Goal: Check status: Check status

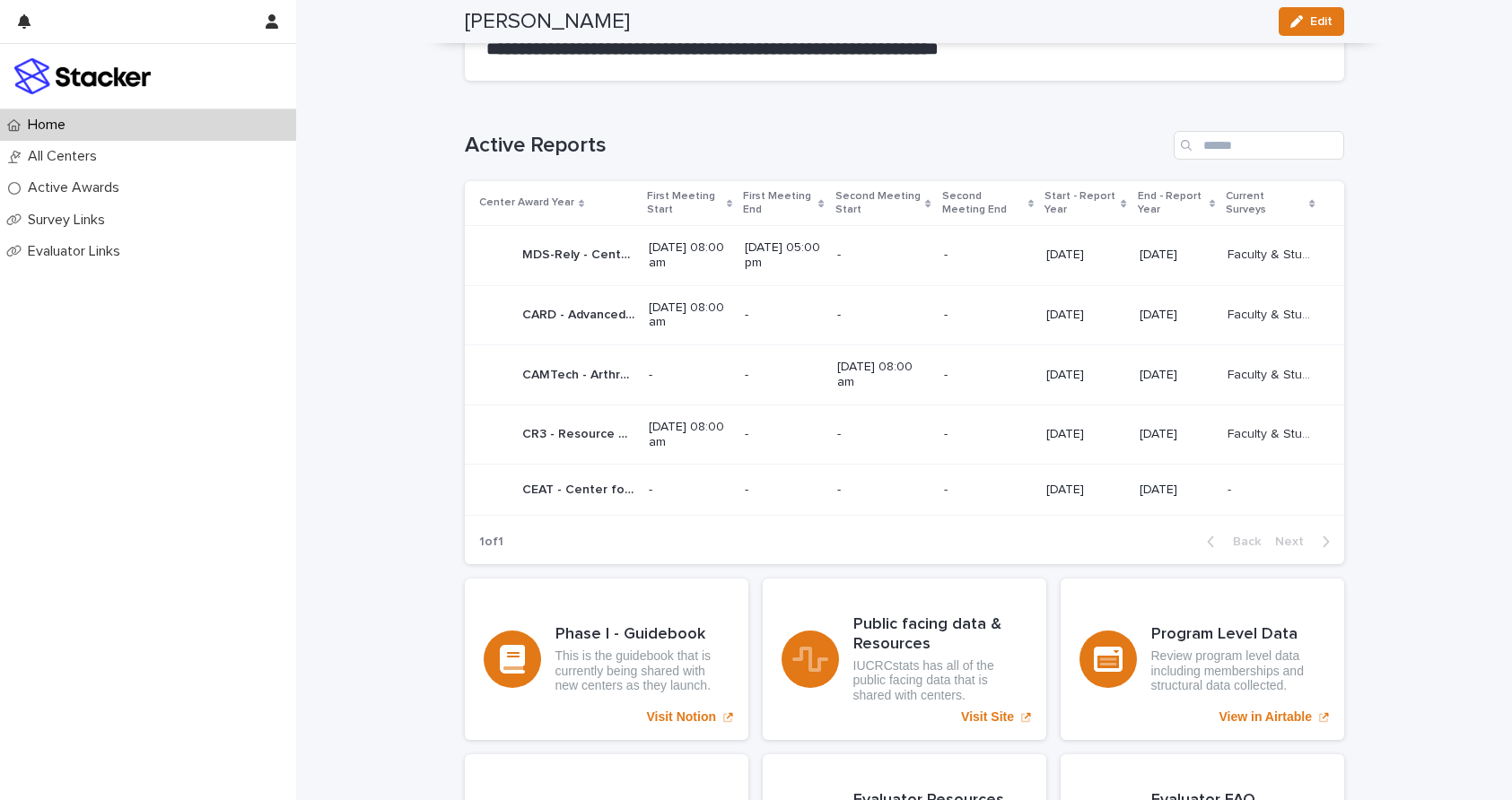
scroll to position [979, 0]
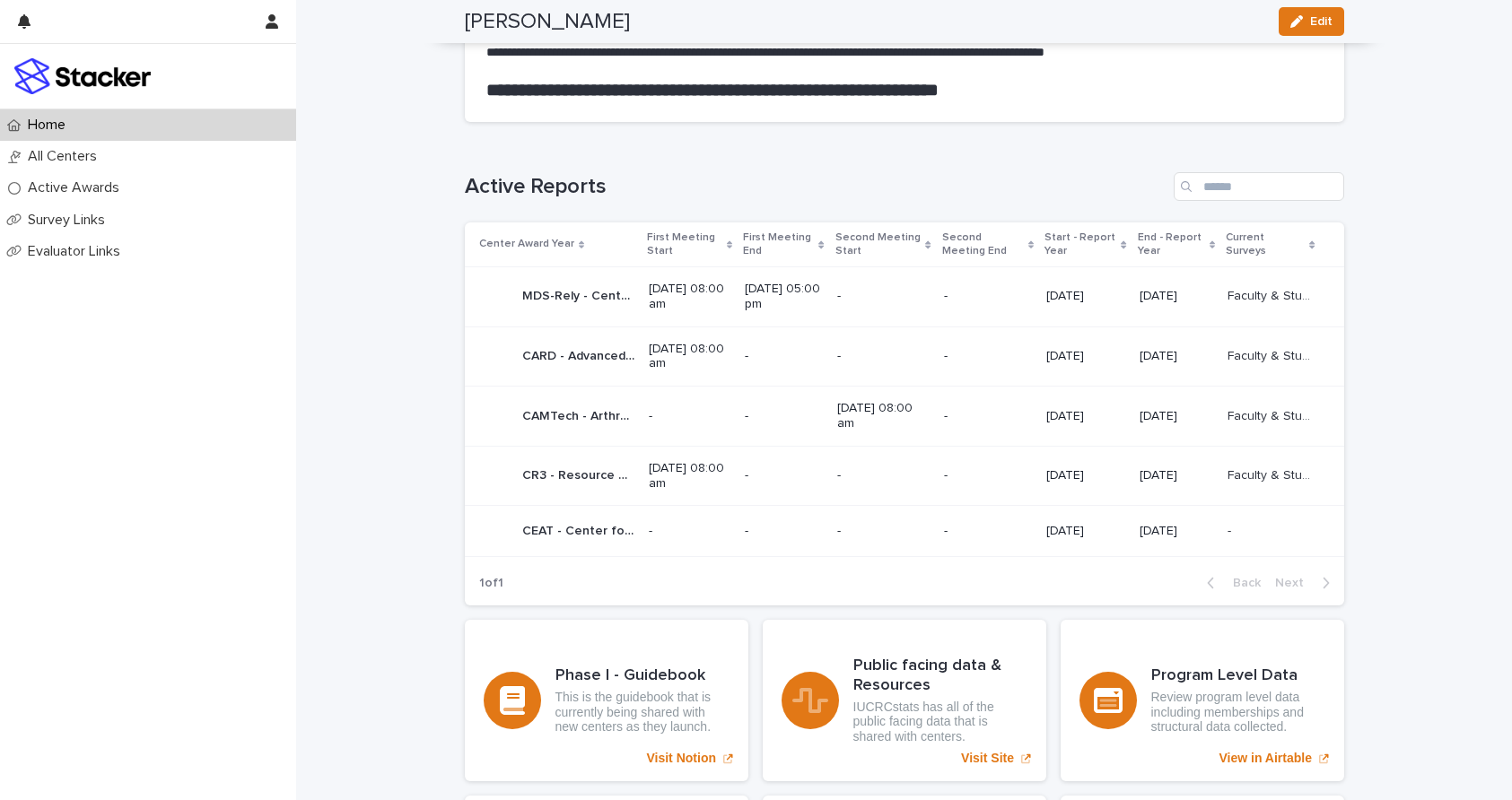
click at [536, 295] on p "MDS-Rely - Center for Materials Data Science for Reliability and Degradation - …" at bounding box center [580, 294] width 116 height 19
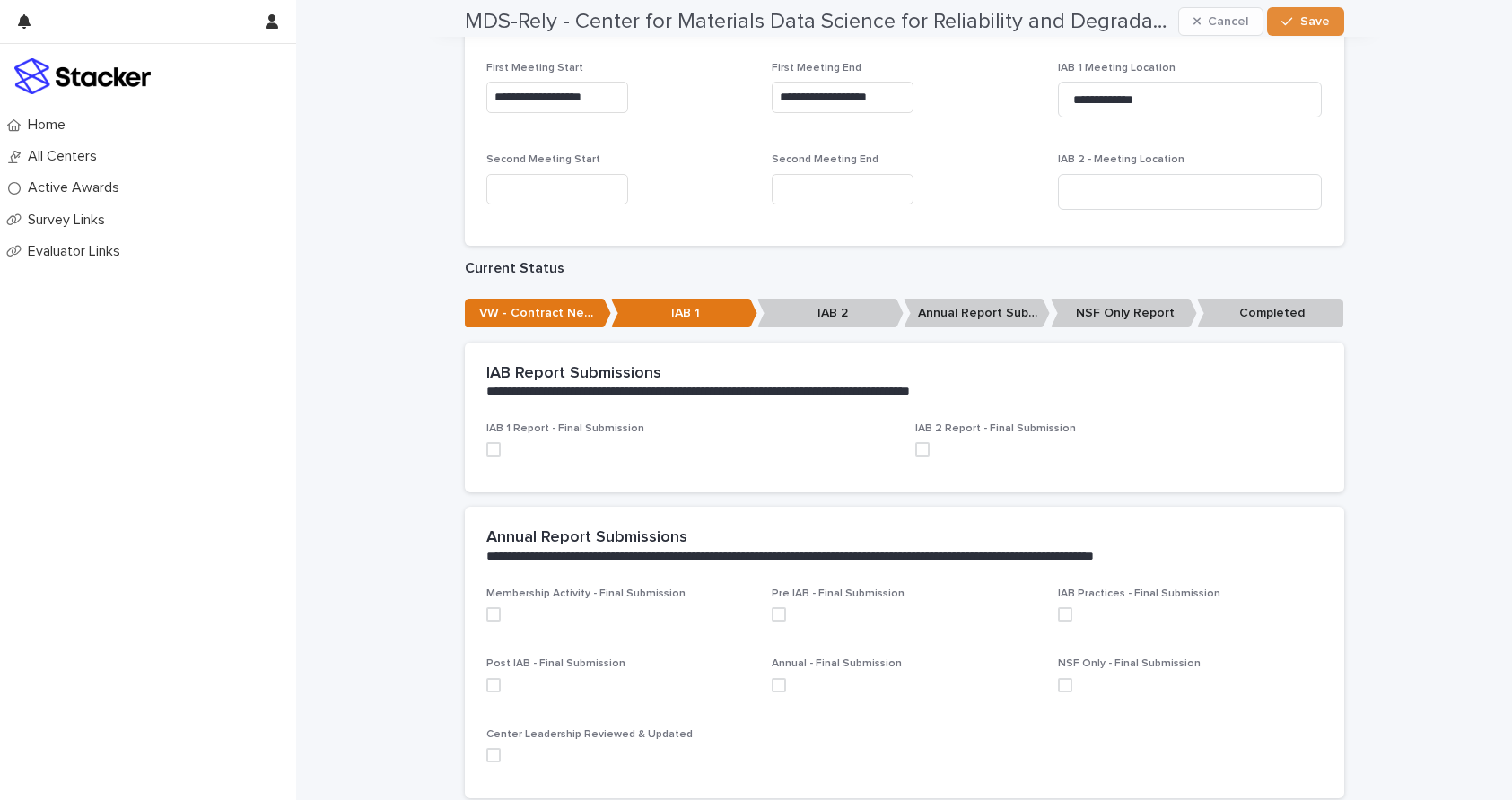
scroll to position [445, 0]
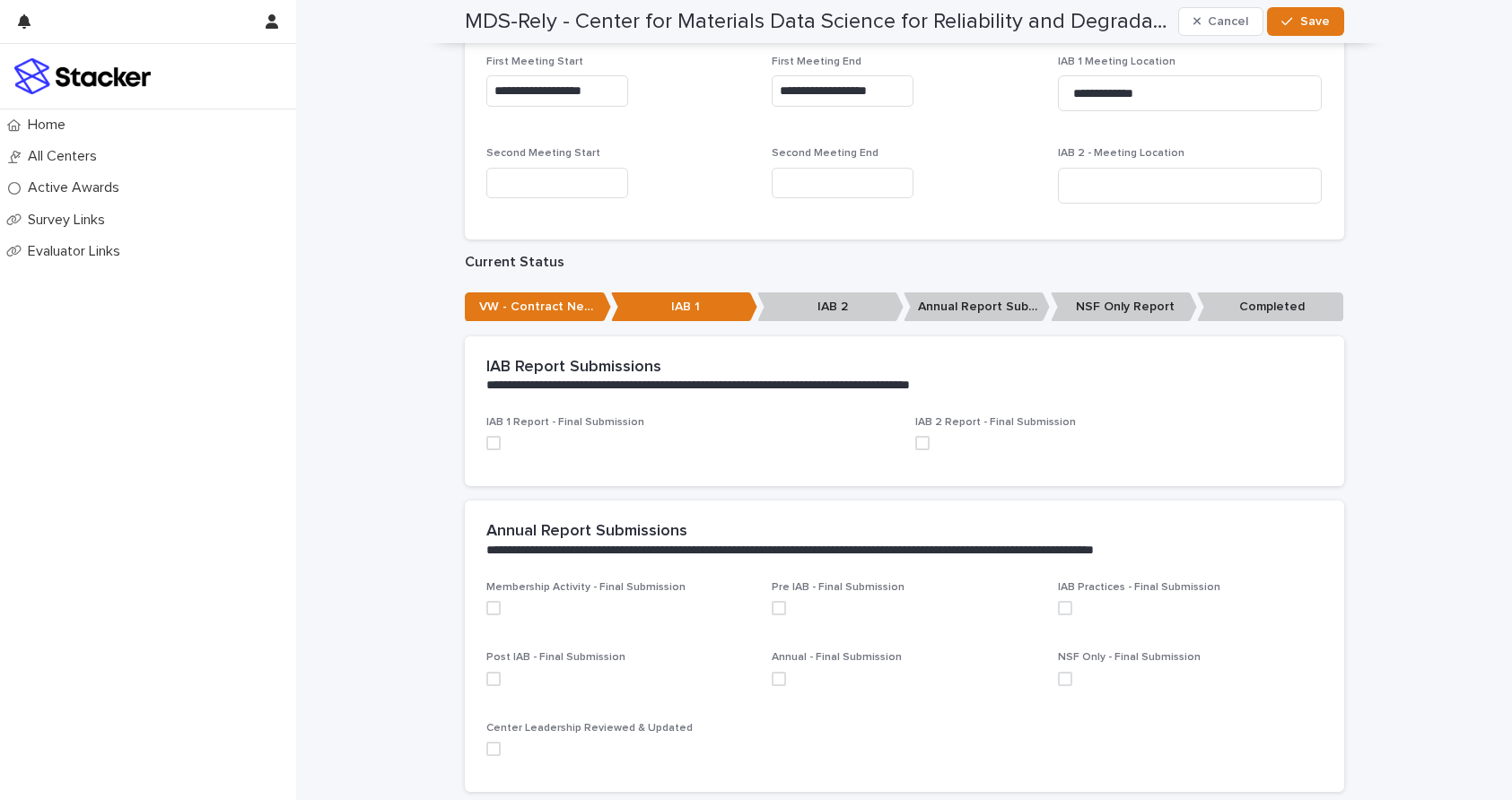
click at [677, 313] on p "IAB 1" at bounding box center [684, 307] width 146 height 29
click at [678, 304] on p "IAB 1" at bounding box center [684, 307] width 146 height 29
click at [690, 310] on p "IAB 1" at bounding box center [684, 307] width 146 height 29
click at [1194, 18] on icon "button" at bounding box center [1197, 22] width 8 height 13
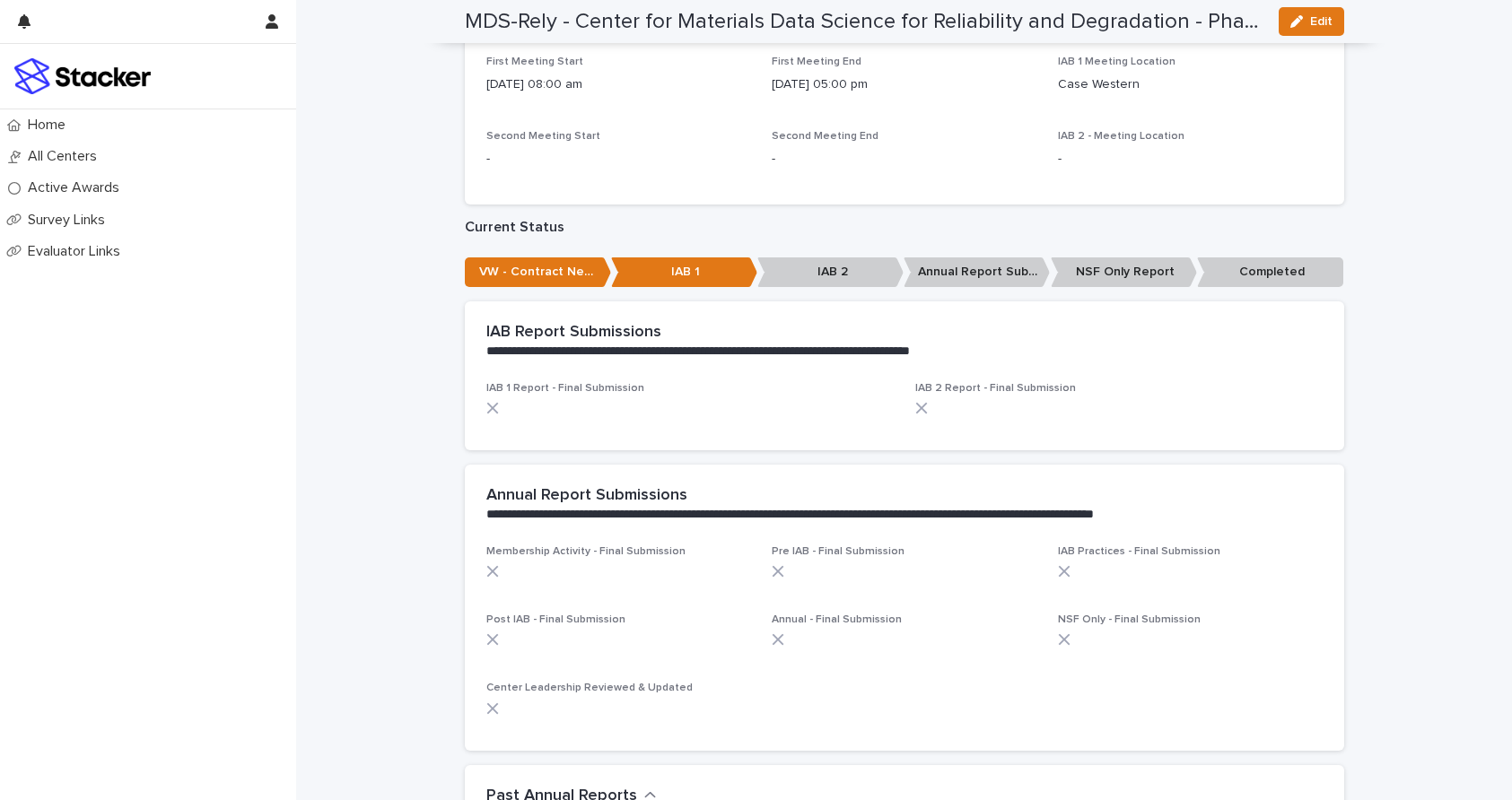
click at [696, 275] on p "IAB 1" at bounding box center [684, 272] width 146 height 29
click at [683, 276] on p "IAB 1" at bounding box center [684, 272] width 146 height 29
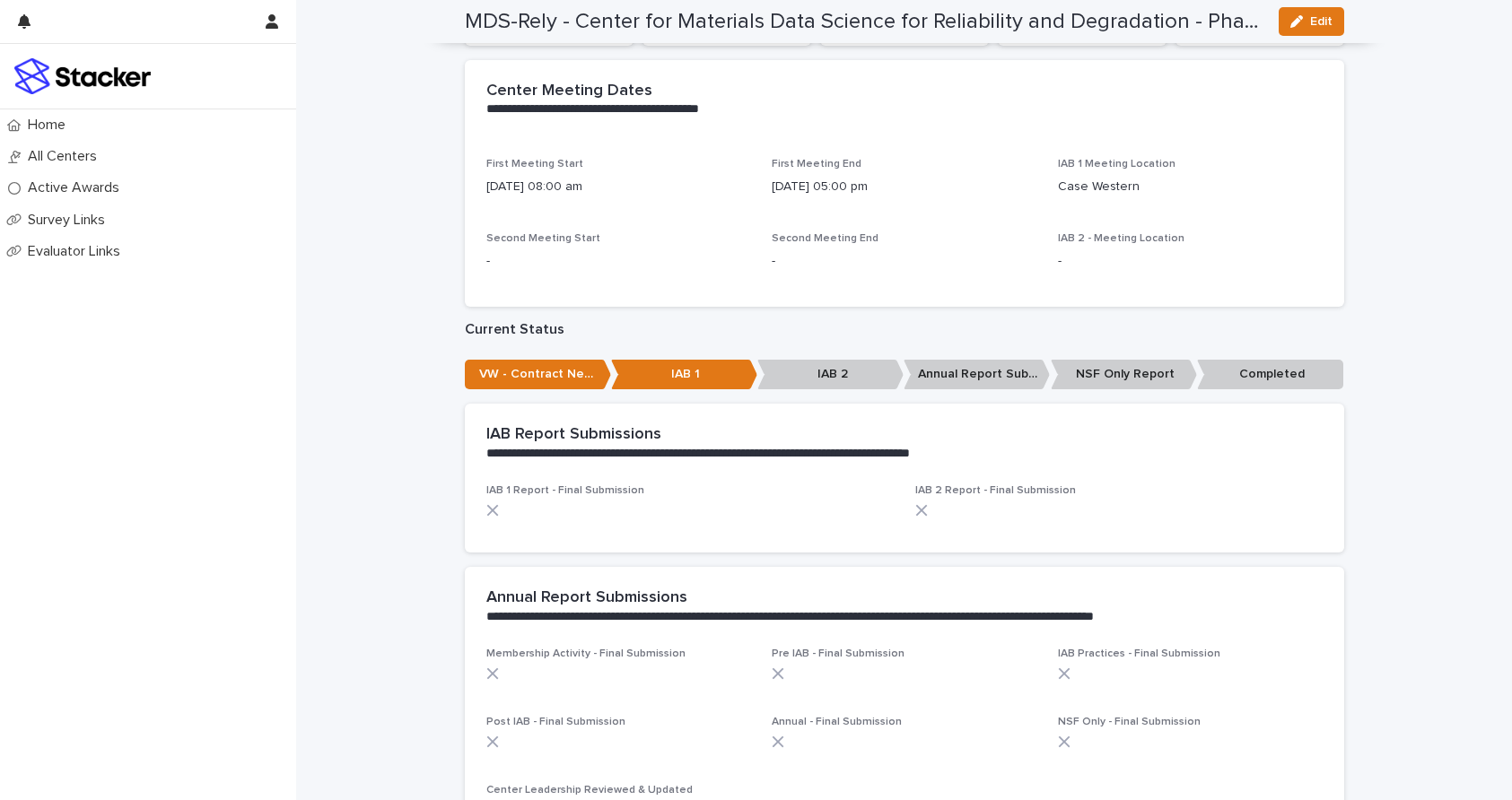
scroll to position [362, 0]
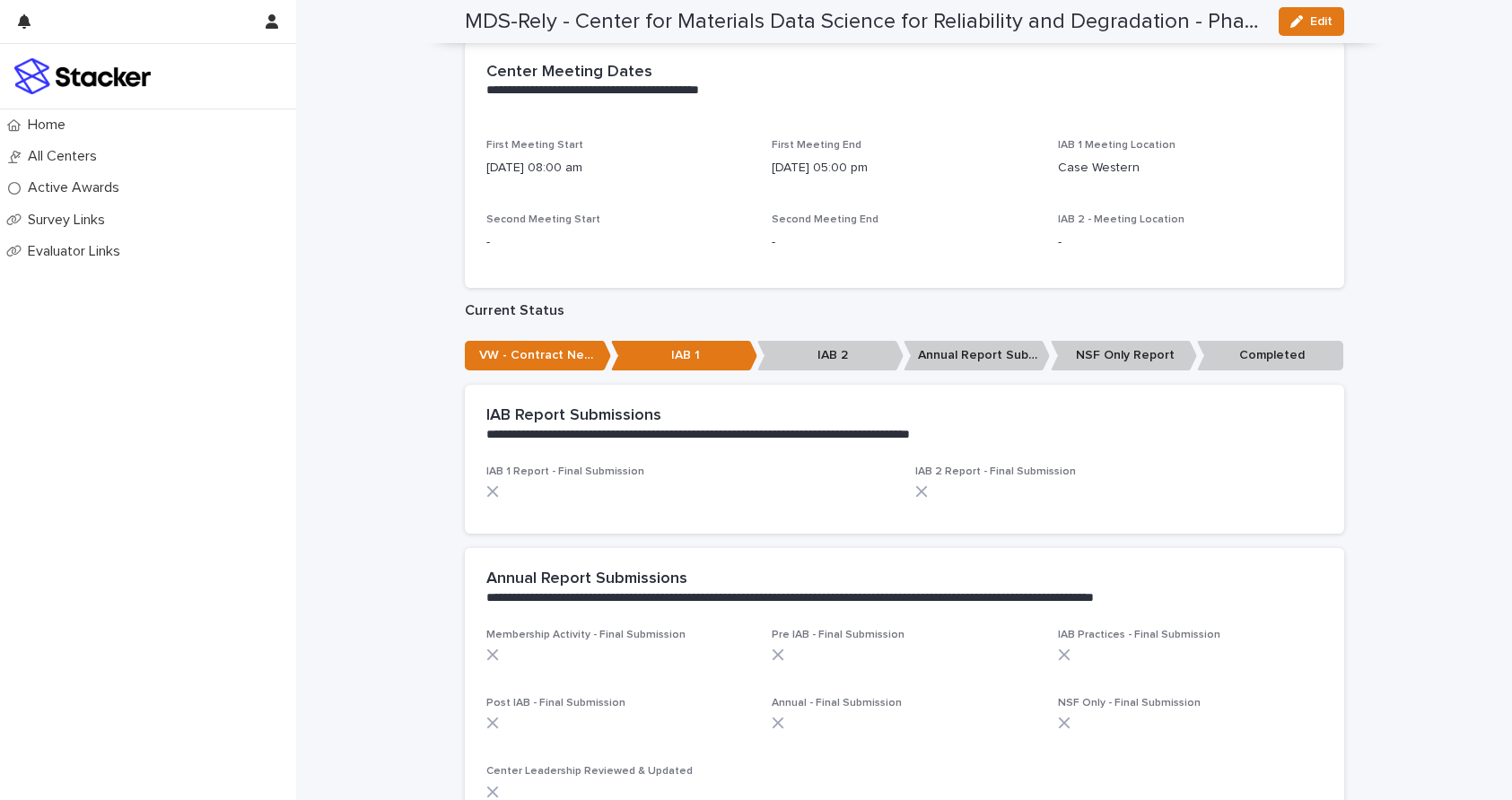
click at [734, 346] on p "IAB 1" at bounding box center [684, 356] width 146 height 29
click at [1314, 392] on div "**********" at bounding box center [904, 424] width 879 height 80
click at [1314, 393] on div "**********" at bounding box center [904, 424] width 879 height 80
click at [531, 414] on h2 "IAB Report Submissions" at bounding box center [574, 416] width 175 height 20
click at [507, 359] on p "VW - Contract Needed" at bounding box center [538, 356] width 146 height 29
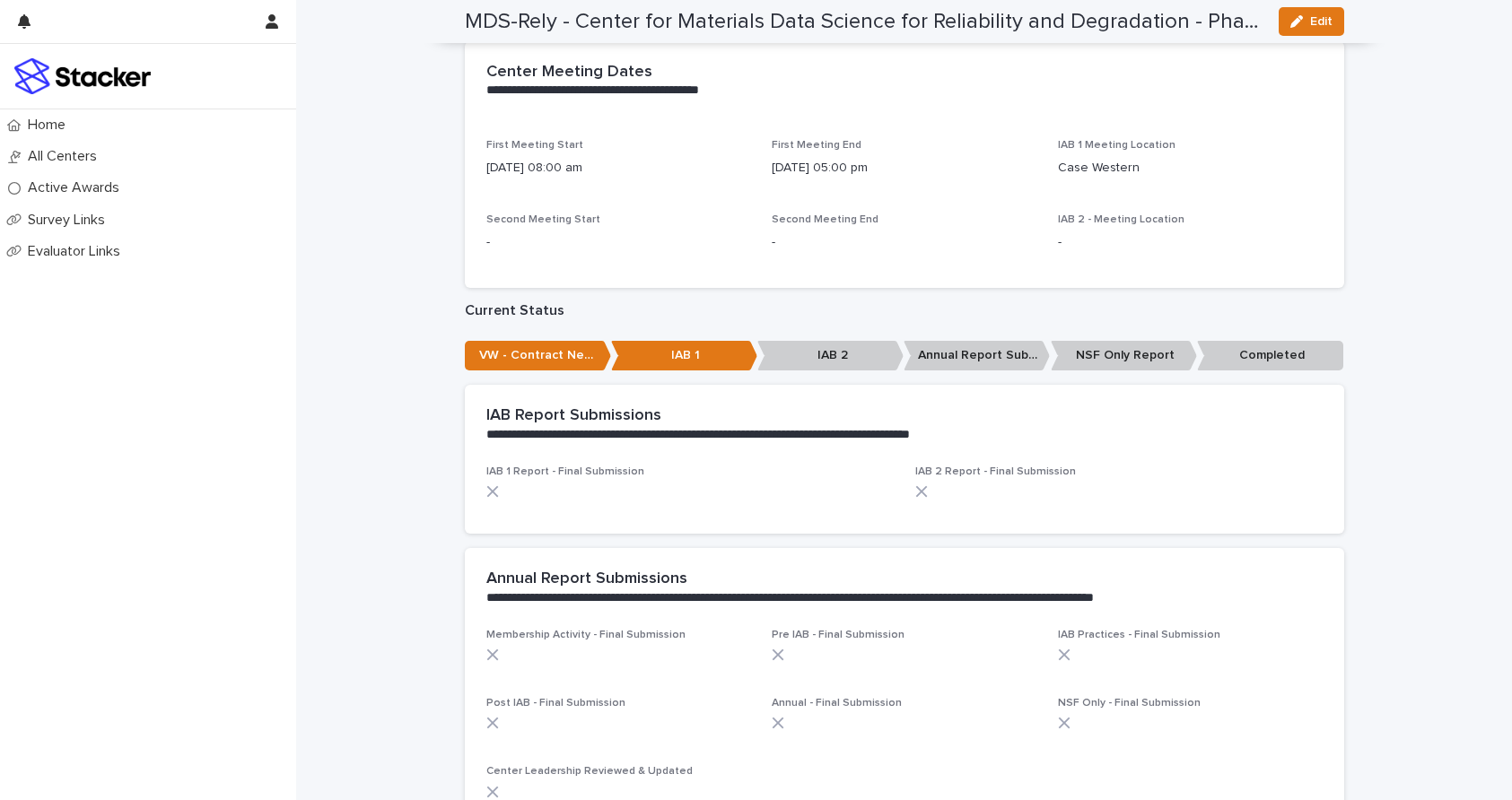
click at [641, 365] on p "IAB 1" at bounding box center [684, 356] width 146 height 29
click at [876, 630] on span "Pre IAB - Final Submission" at bounding box center [838, 635] width 133 height 11
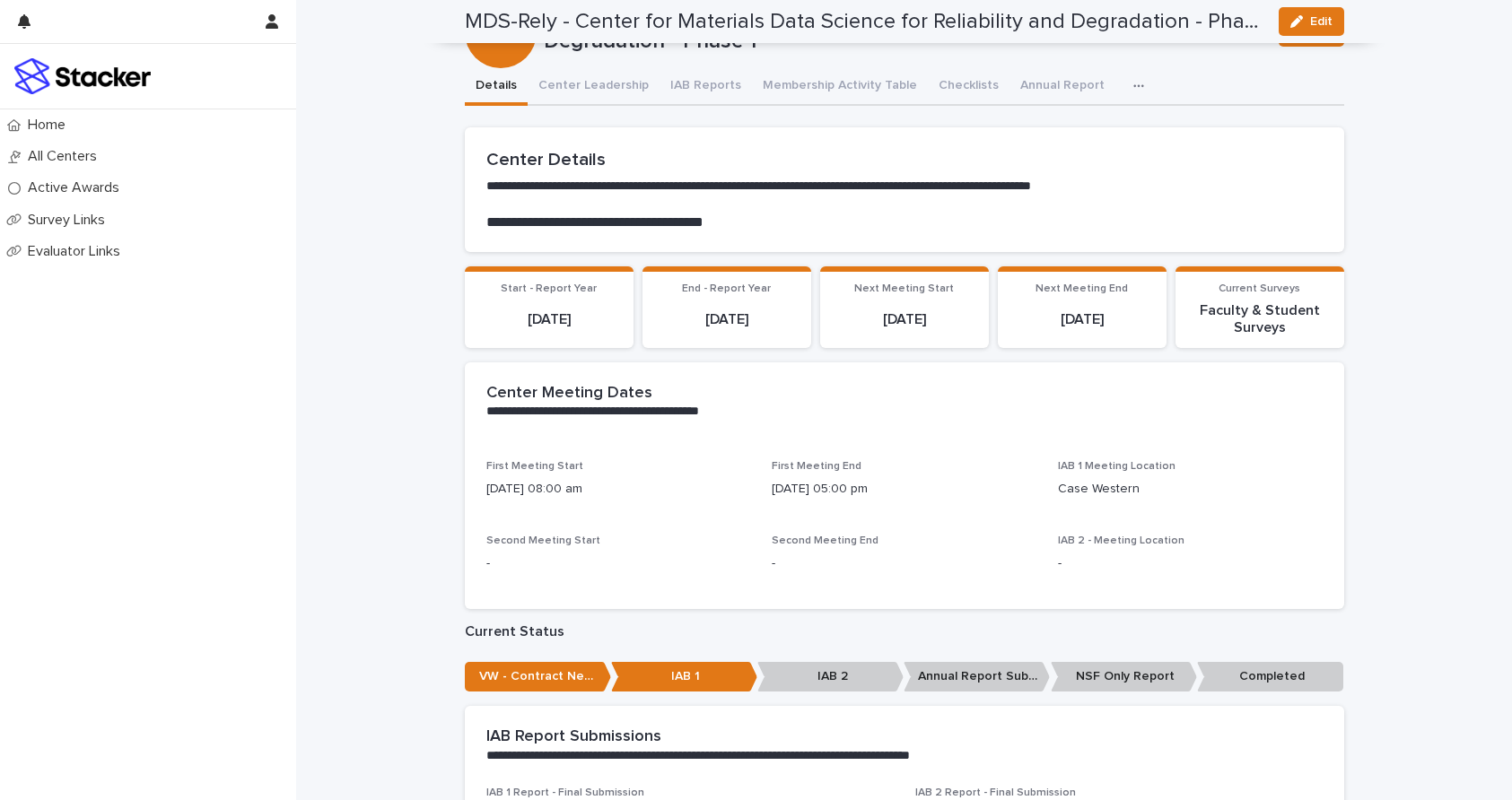
scroll to position [0, 0]
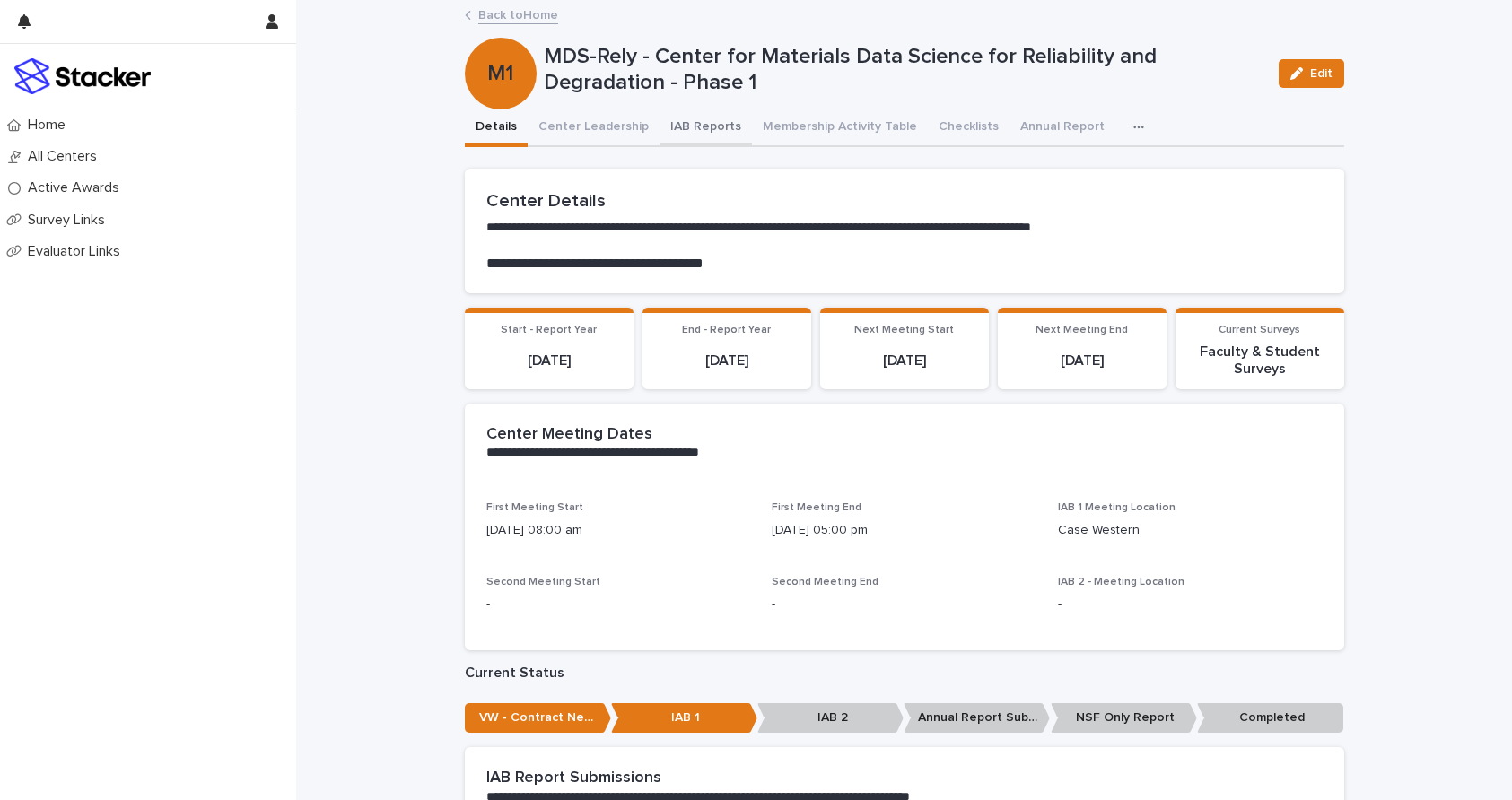
click at [692, 123] on button "IAB Reports" at bounding box center [705, 128] width 92 height 37
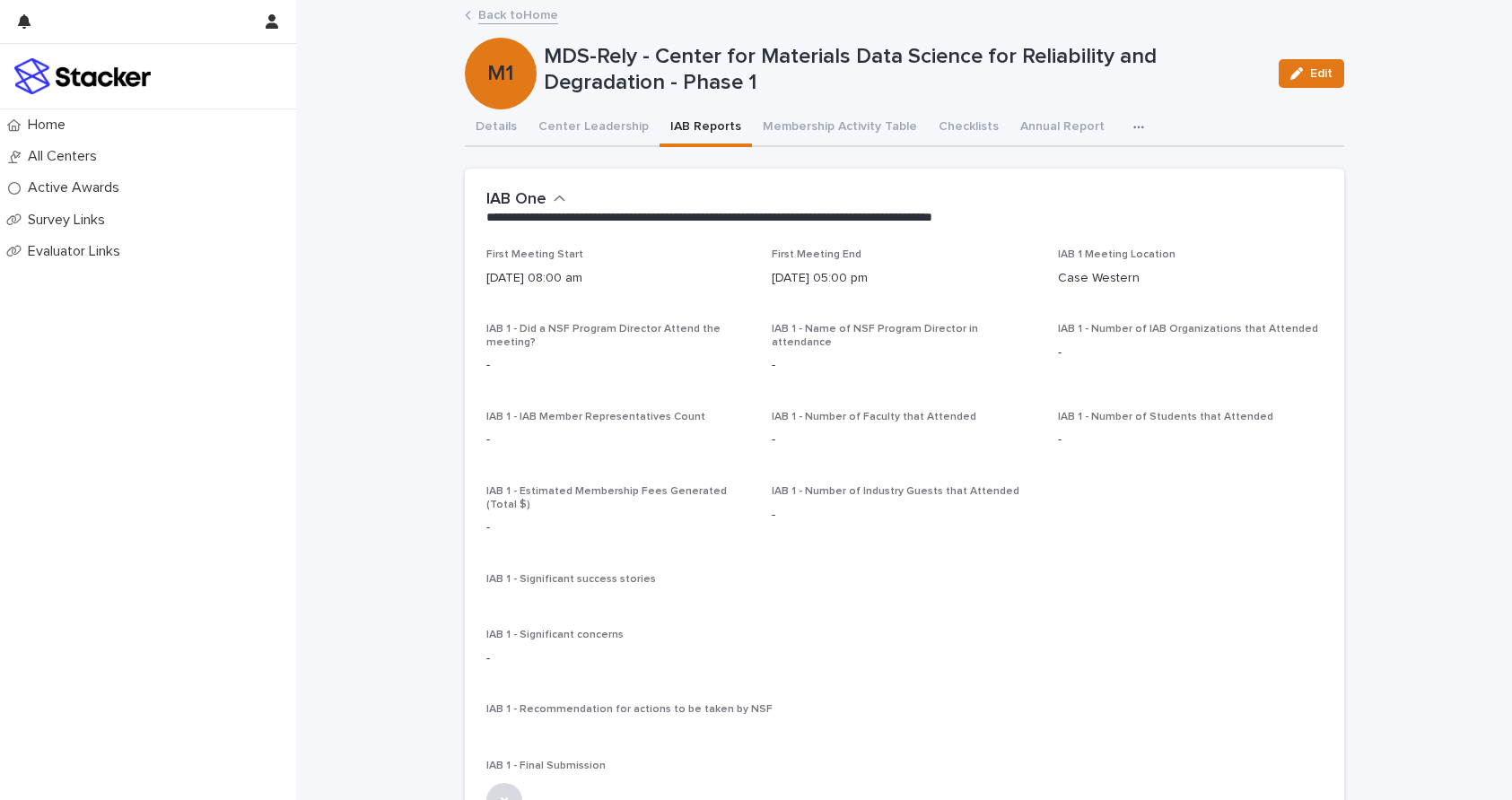
click at [595, 419] on span "IAB 1 - IAB Member Representatives Count" at bounding box center [595, 417] width 219 height 11
click at [1312, 70] on span "Edit" at bounding box center [1321, 74] width 23 height 13
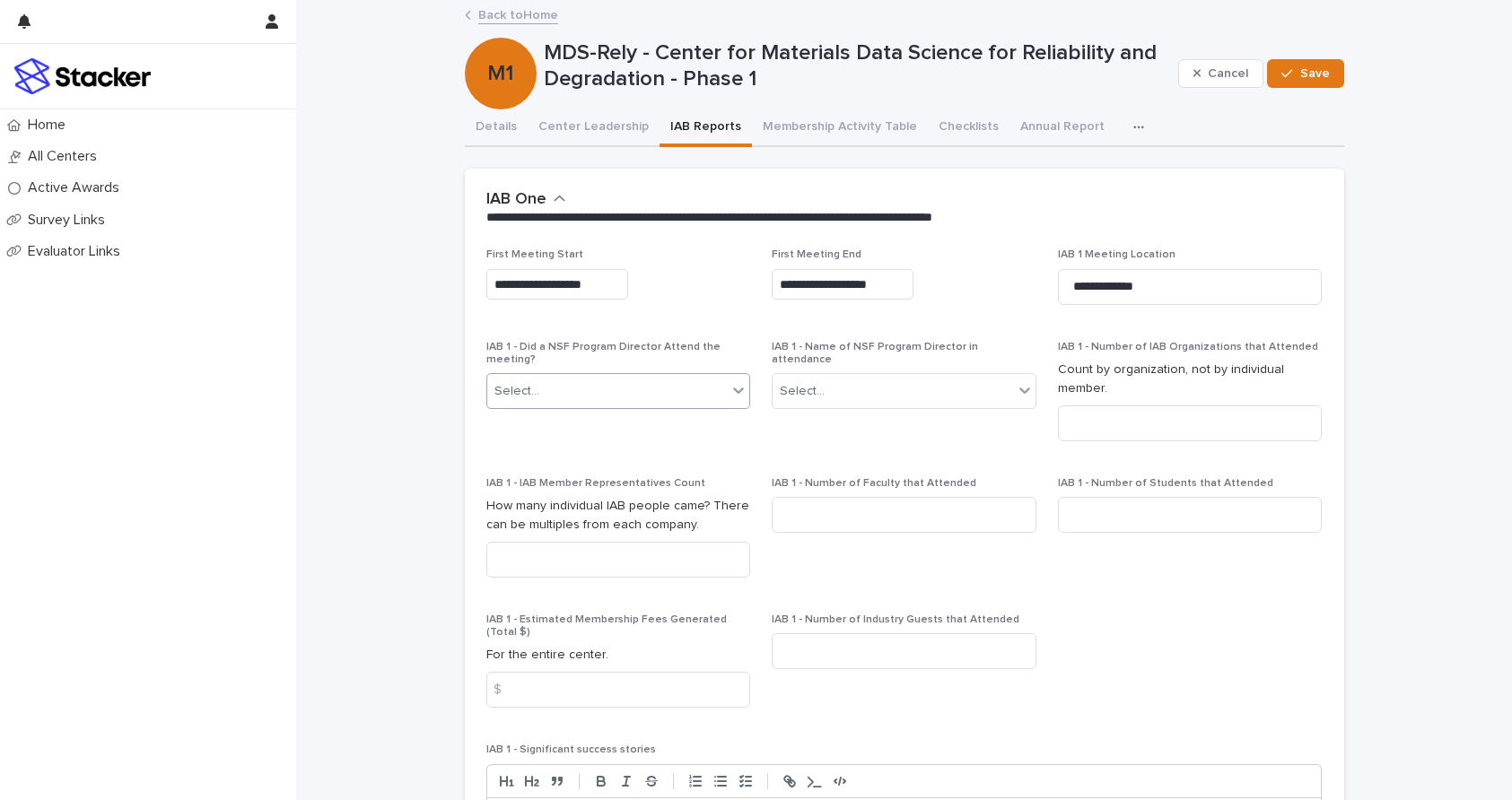
click at [734, 393] on icon at bounding box center [738, 390] width 18 height 18
click at [1276, 220] on p "**********" at bounding box center [901, 219] width 829 height 18
click at [796, 515] on input at bounding box center [904, 514] width 264 height 36
click at [1113, 525] on input at bounding box center [1189, 514] width 264 height 36
click at [725, 679] on input at bounding box center [618, 689] width 264 height 36
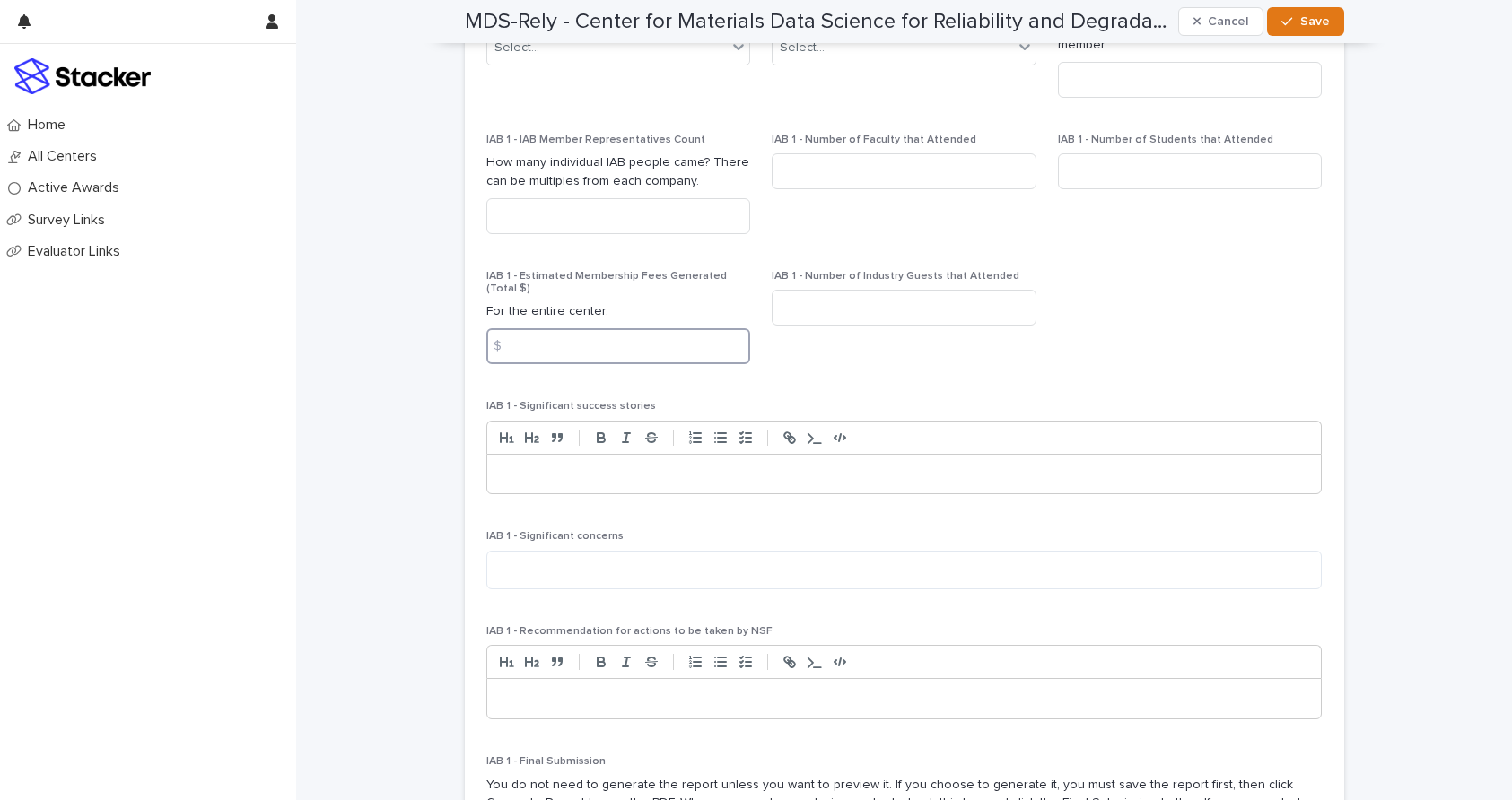
scroll to position [422, 0]
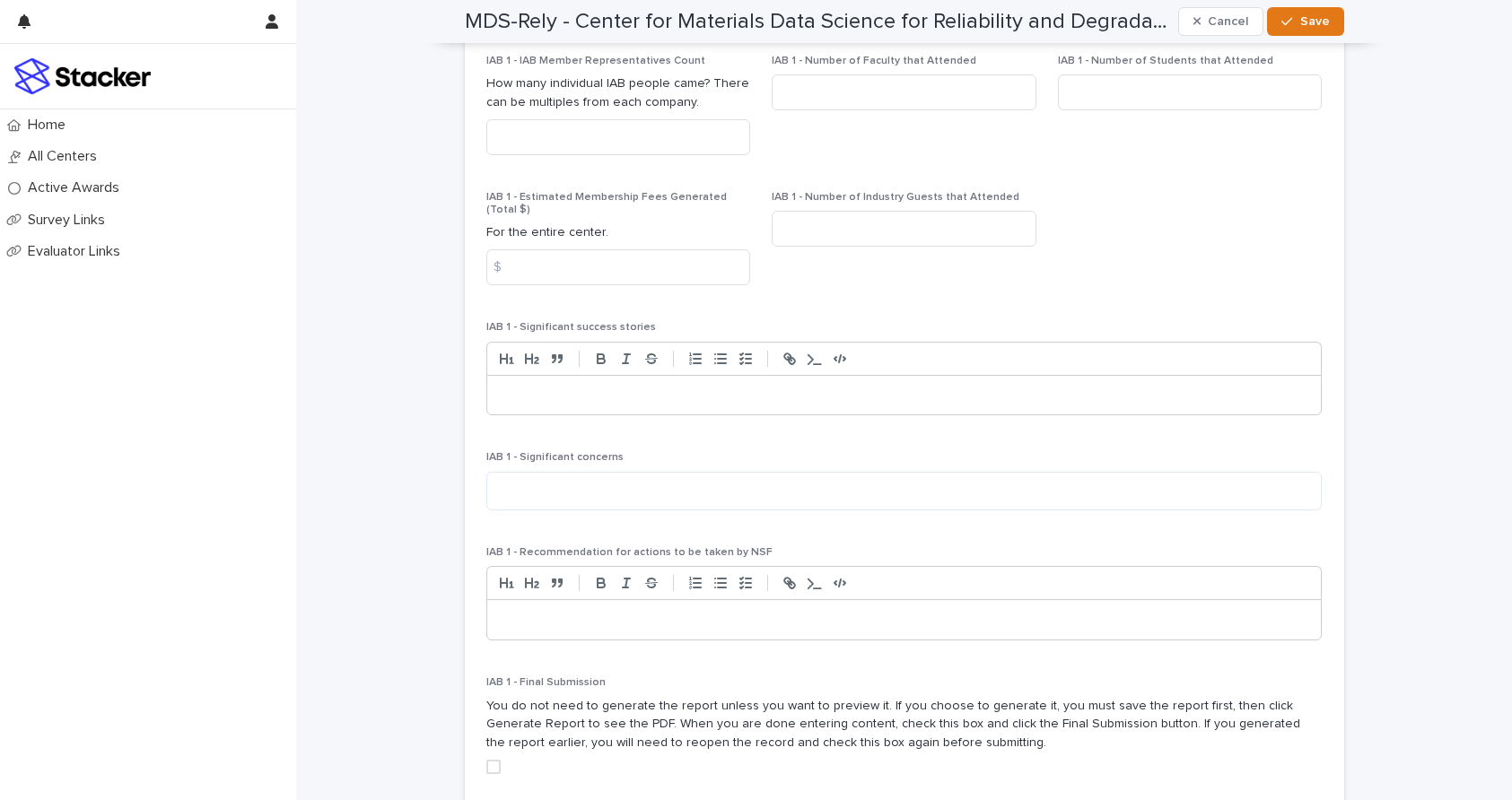
click at [1232, 399] on div at bounding box center [905, 395] width 834 height 39
click at [1237, 387] on p at bounding box center [904, 396] width 808 height 18
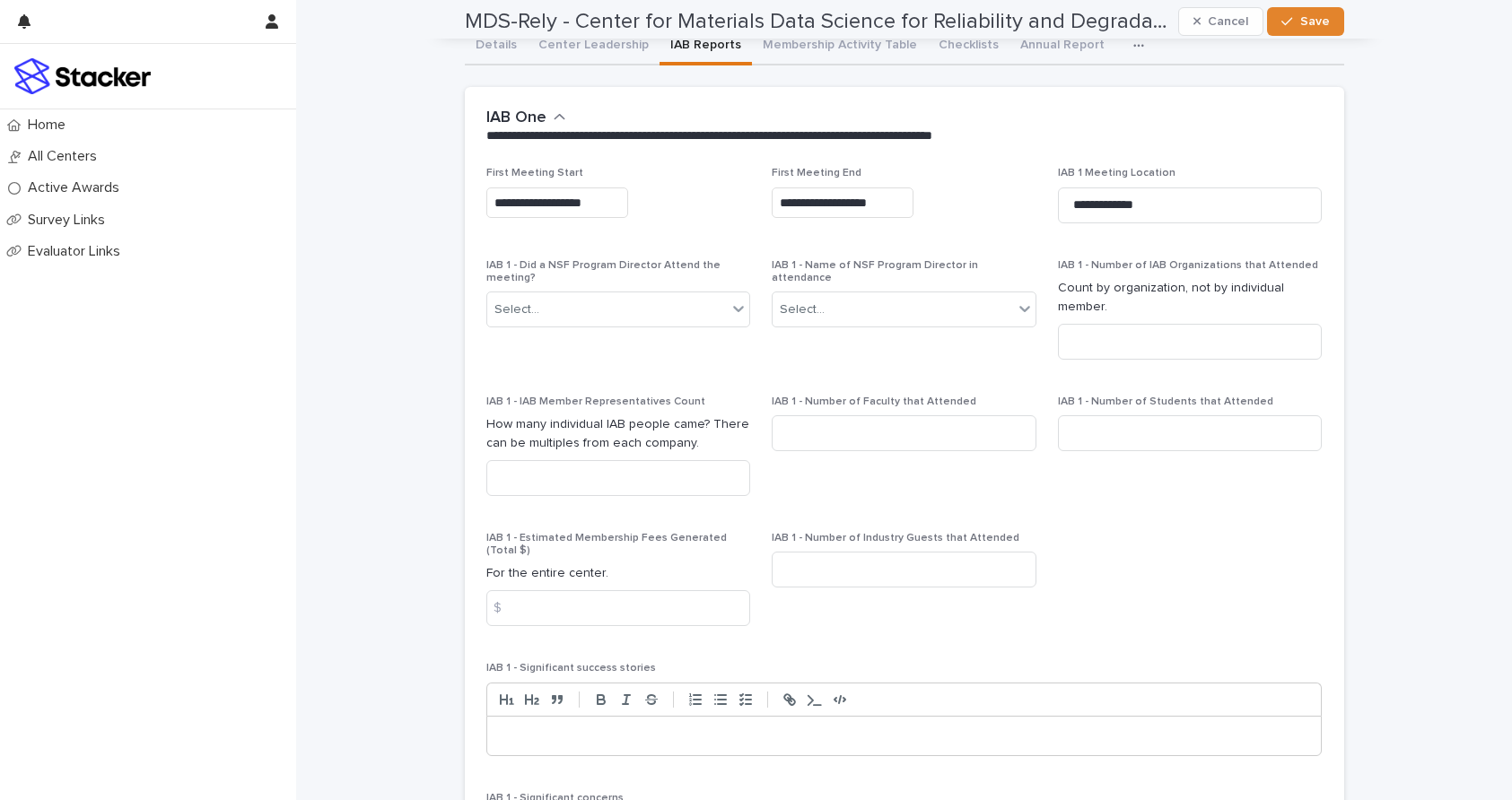
scroll to position [0, 0]
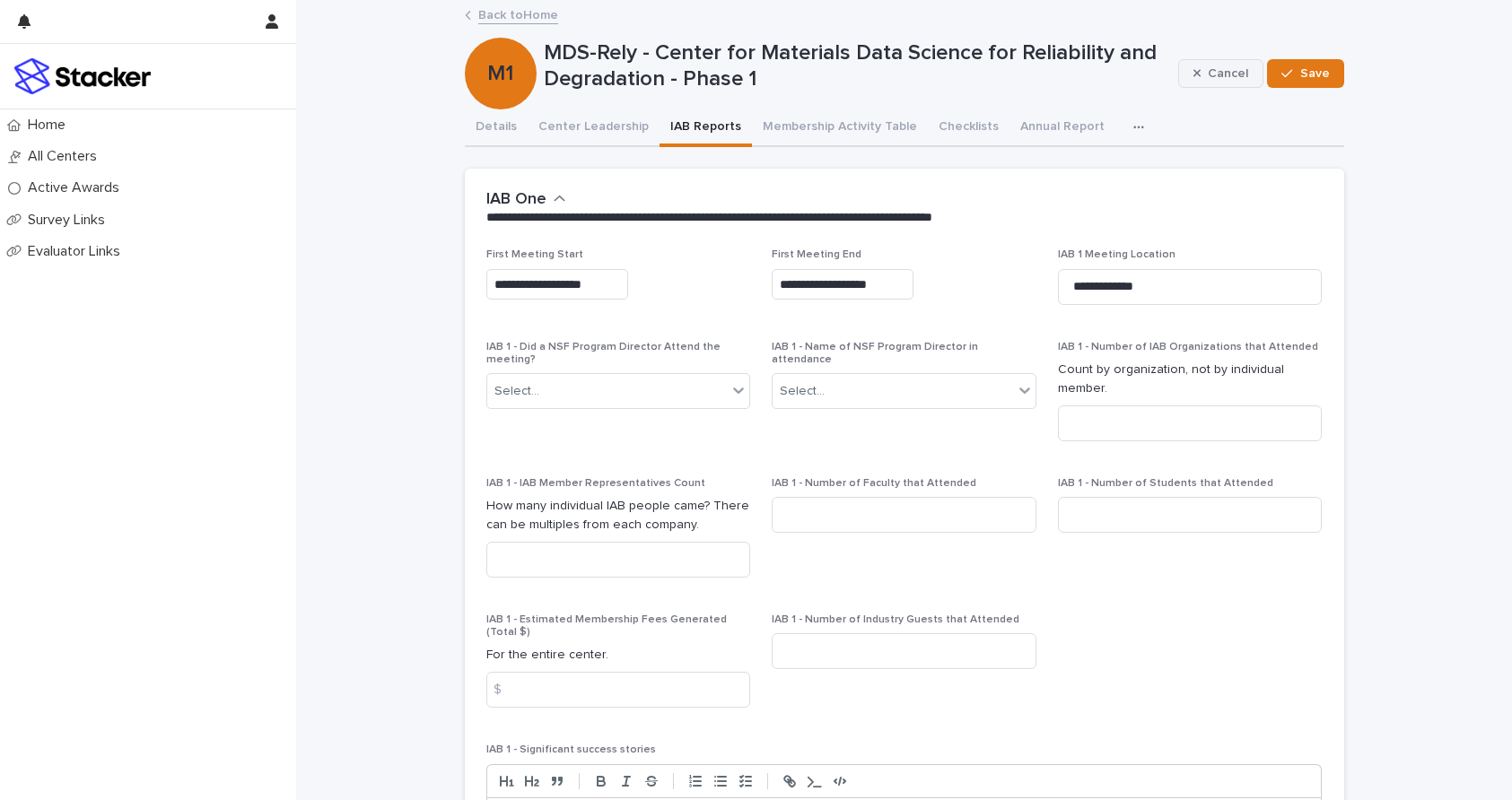
click at [1203, 74] on div "button" at bounding box center [1201, 74] width 16 height 13
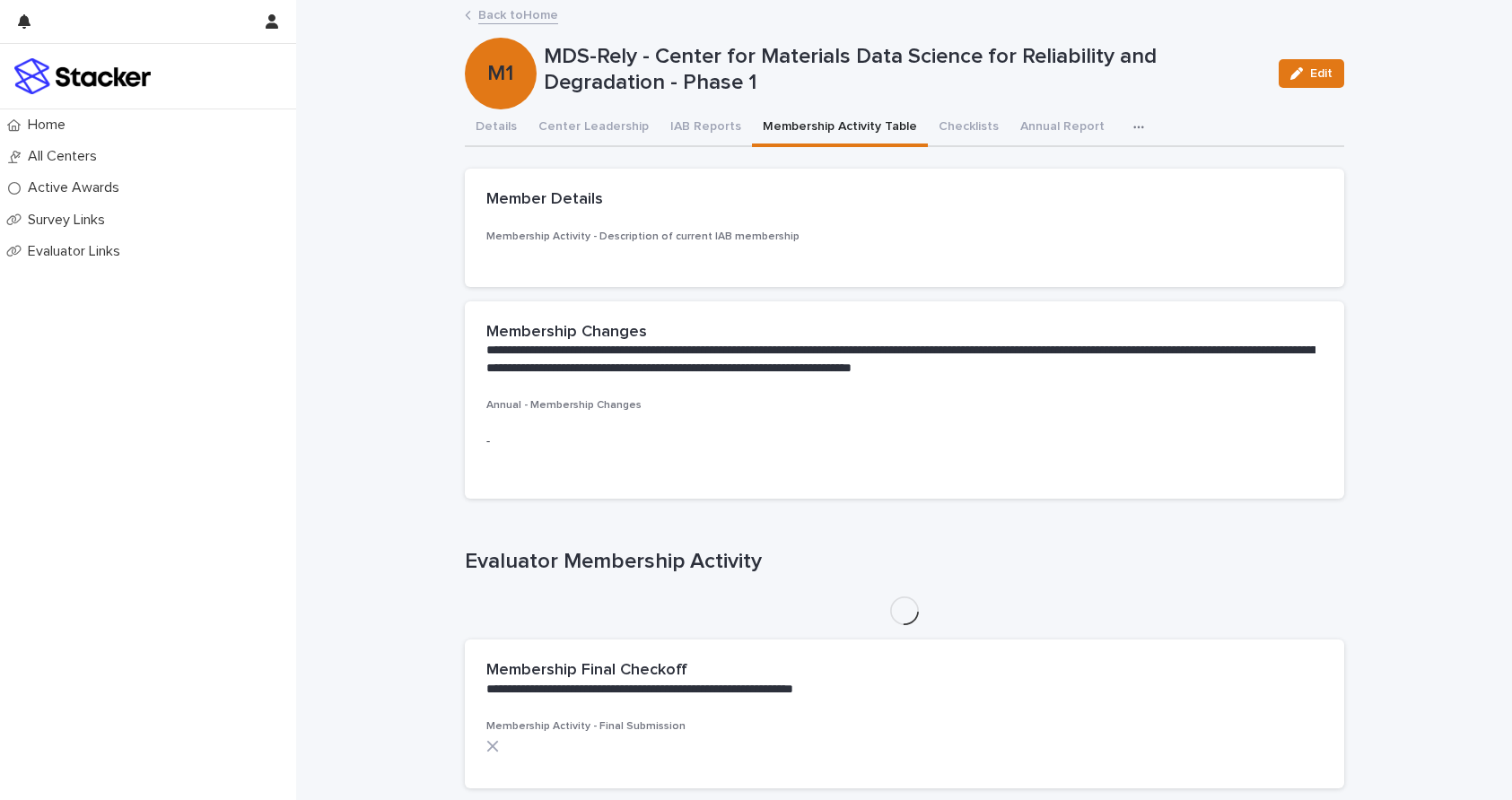
click at [804, 125] on button "Membership Activity Table" at bounding box center [840, 128] width 176 height 37
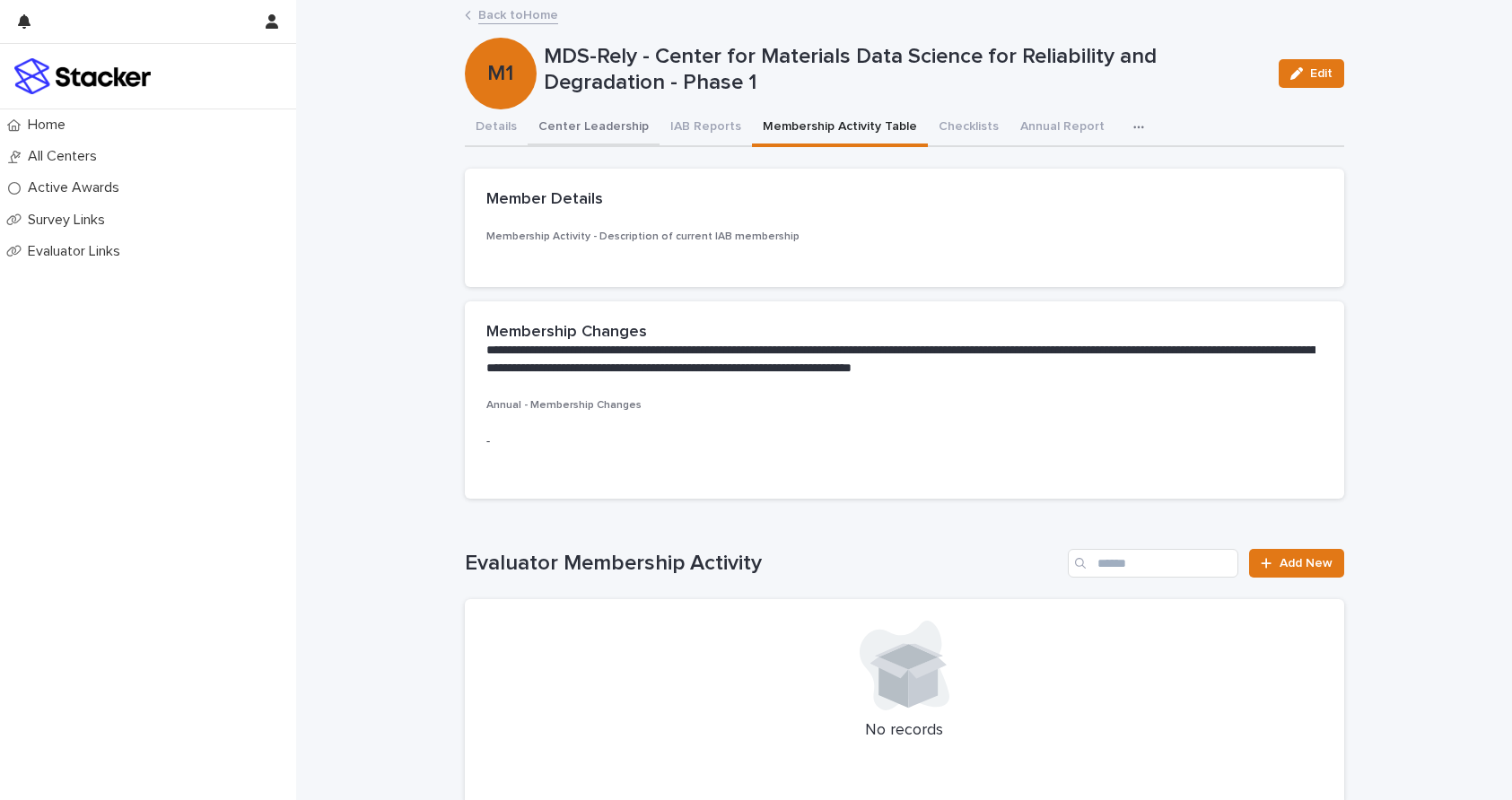
click at [619, 127] on button "Center Leadership" at bounding box center [594, 128] width 132 height 37
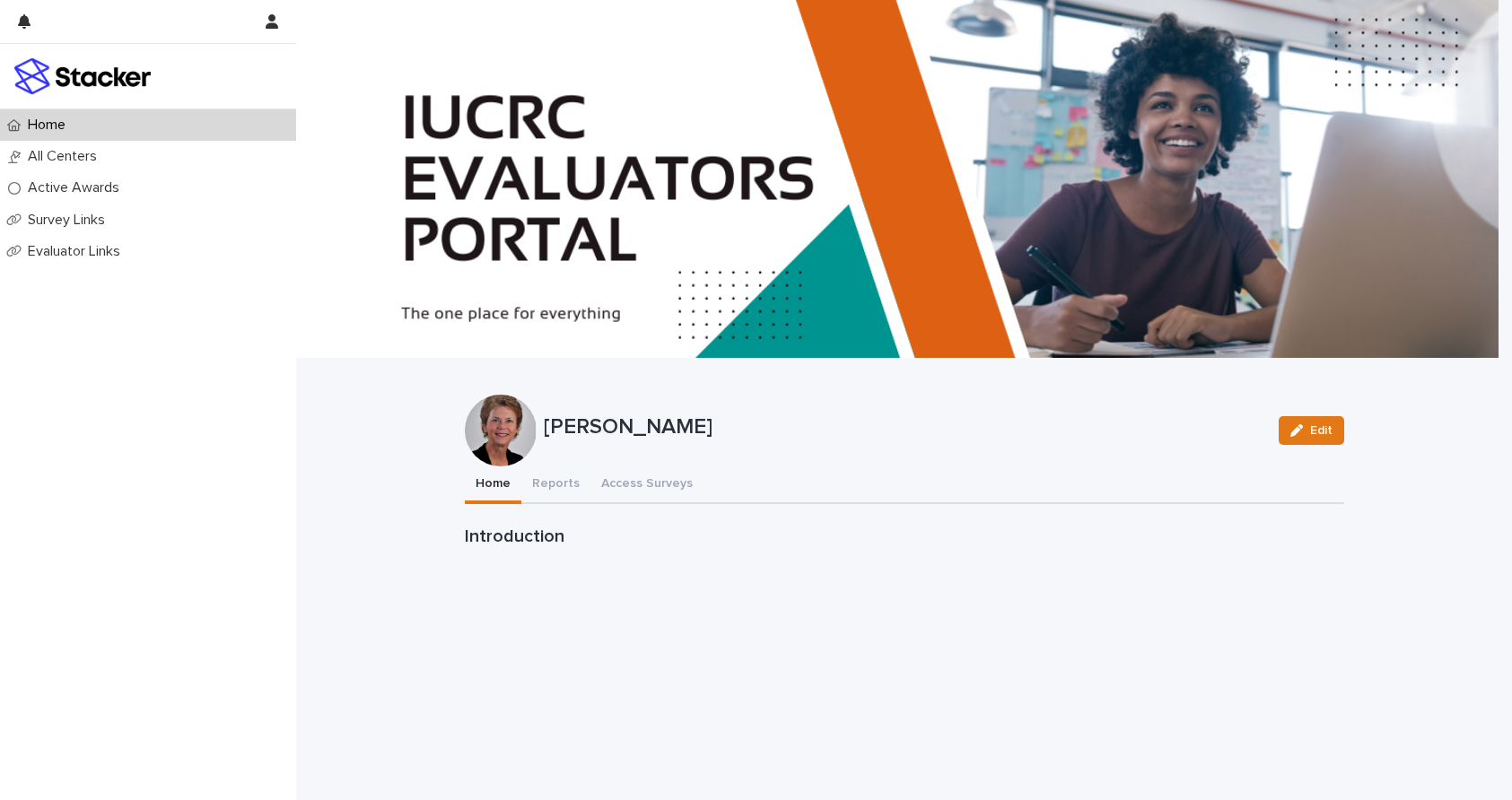
click at [31, 123] on p "Home" at bounding box center [50, 125] width 59 height 17
